Goal: Task Accomplishment & Management: Use online tool/utility

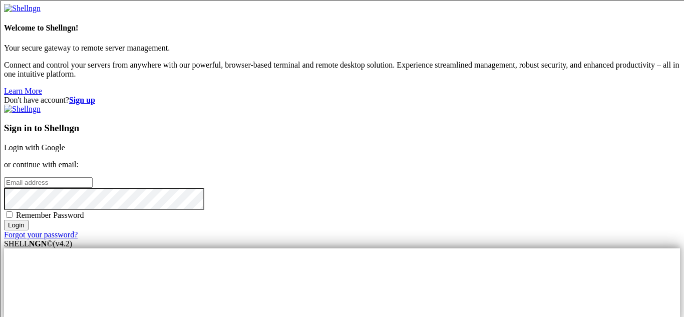
click at [93, 177] on input "email" at bounding box center [48, 182] width 89 height 11
click at [95, 96] on strong "Sign up" at bounding box center [82, 100] width 26 height 9
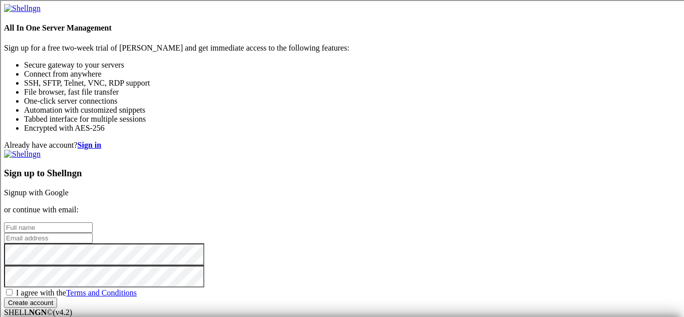
click at [93, 222] on input "text" at bounding box center [48, 227] width 89 height 11
type input "[PERSON_NAME]"
type input "[EMAIL_ADDRESS][DOMAIN_NAME]"
click at [137, 288] on span "I agree with the Terms and Conditions" at bounding box center [76, 292] width 121 height 9
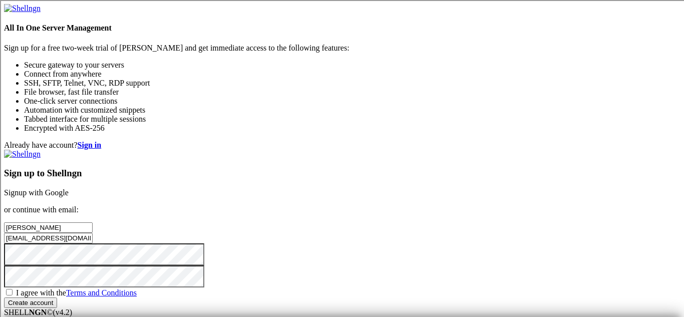
click at [13, 289] on input "I agree with the Terms and Conditions" at bounding box center [9, 292] width 7 height 7
checkbox input "true"
click at [377, 232] on div "Sign up to Shellngn Signup with Google or continue with email: Oaklynn Mielcare…" at bounding box center [342, 229] width 676 height 158
click at [57, 297] on input "Create account" at bounding box center [30, 302] width 53 height 11
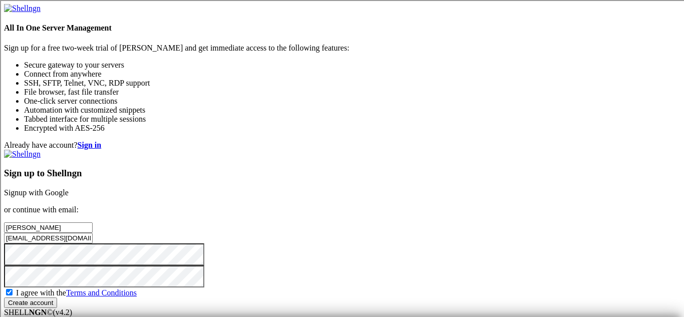
click at [374, 242] on div "Sign up to Shellngn Signup with Google or continue with email: Oaklynn Mielcare…" at bounding box center [342, 229] width 676 height 158
click at [486, 244] on div "Sign up to Shellngn Signup with Google or continue with email: Oaklynn Mielcare…" at bounding box center [342, 229] width 676 height 158
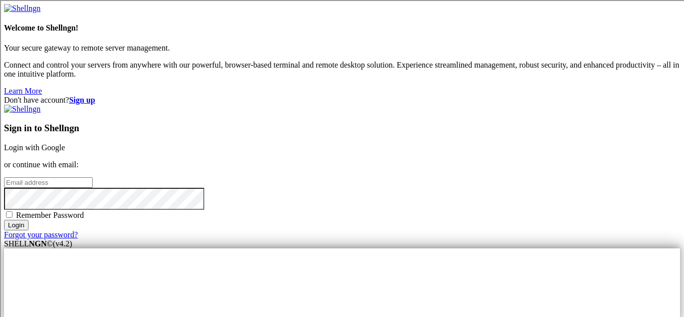
click at [93, 177] on input "email" at bounding box center [48, 182] width 89 height 11
type input "[EMAIL_ADDRESS][DOMAIN_NAME]"
click at [387, 210] on div "Remember Password" at bounding box center [342, 215] width 676 height 10
click at [84, 211] on span "Remember Password" at bounding box center [50, 215] width 68 height 9
click at [13, 211] on input "Remember Password" at bounding box center [9, 214] width 7 height 7
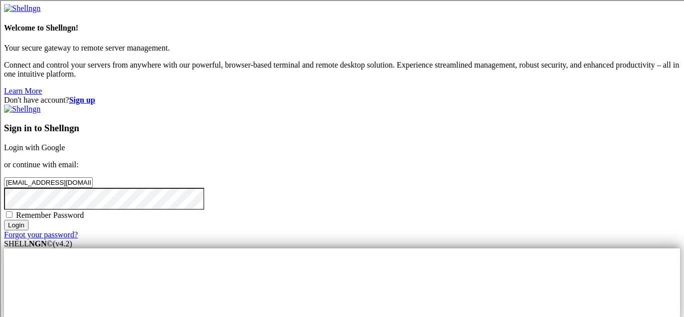
checkbox input "true"
click at [29, 230] on input "Login" at bounding box center [16, 225] width 25 height 11
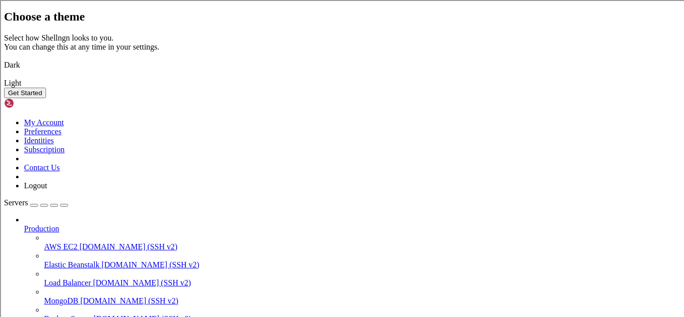
click at [4, 59] on img at bounding box center [4, 59] width 0 height 0
click at [46, 98] on button "Get Started" at bounding box center [25, 93] width 42 height 11
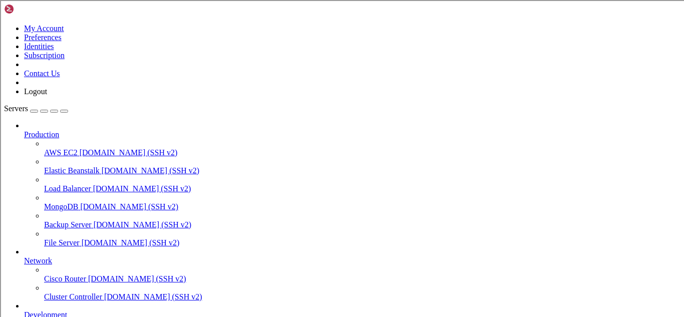
scroll to position [61, 0]
click at [34, 111] on div "button" at bounding box center [34, 111] width 0 height 0
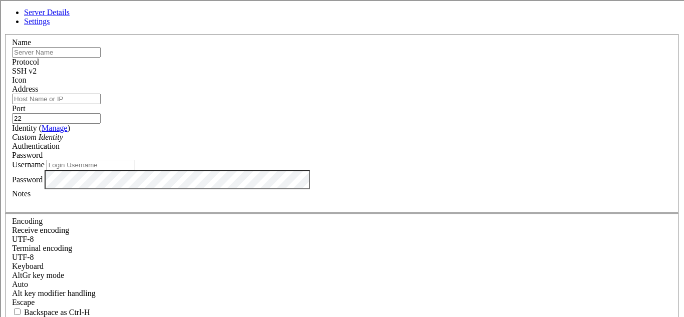
click at [101, 58] on input "text" at bounding box center [56, 52] width 89 height 11
type input "Raspberry PI"
paste input "[DOMAIN_NAME]"
type input "[DOMAIN_NAME]"
type input "[TECHNICAL_ID]"
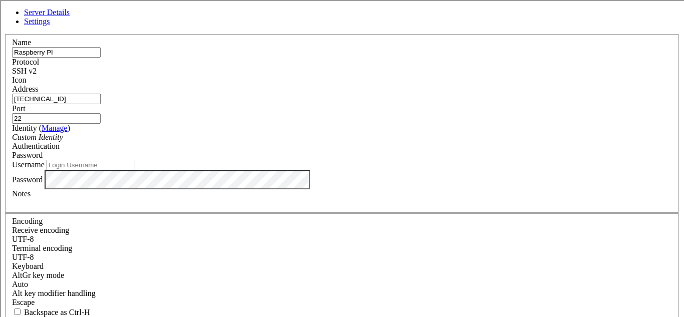
click at [295, 170] on div "Username" at bounding box center [342, 165] width 660 height 11
click at [135, 170] on input "Username" at bounding box center [91, 165] width 89 height 11
type input "pi"
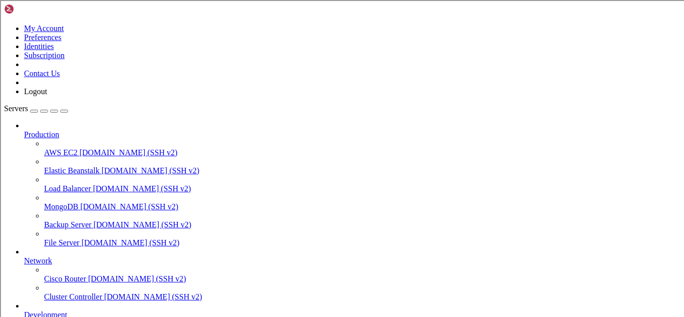
scroll to position [87, 0]
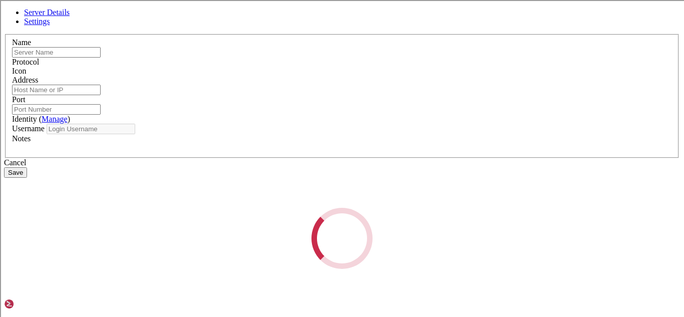
type input "Raspberry PI"
type input "[TECHNICAL_ID]"
type input "22"
type input "pi"
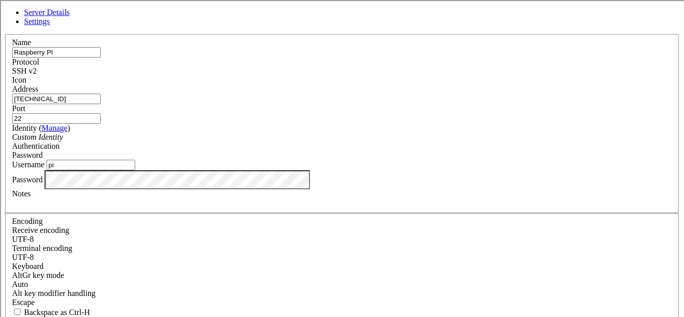
click at [101, 104] on input "[TECHNICAL_ID]" at bounding box center [56, 99] width 89 height 11
type input "[TECHNICAL_ID]"
